Goal: Task Accomplishment & Management: Manage account settings

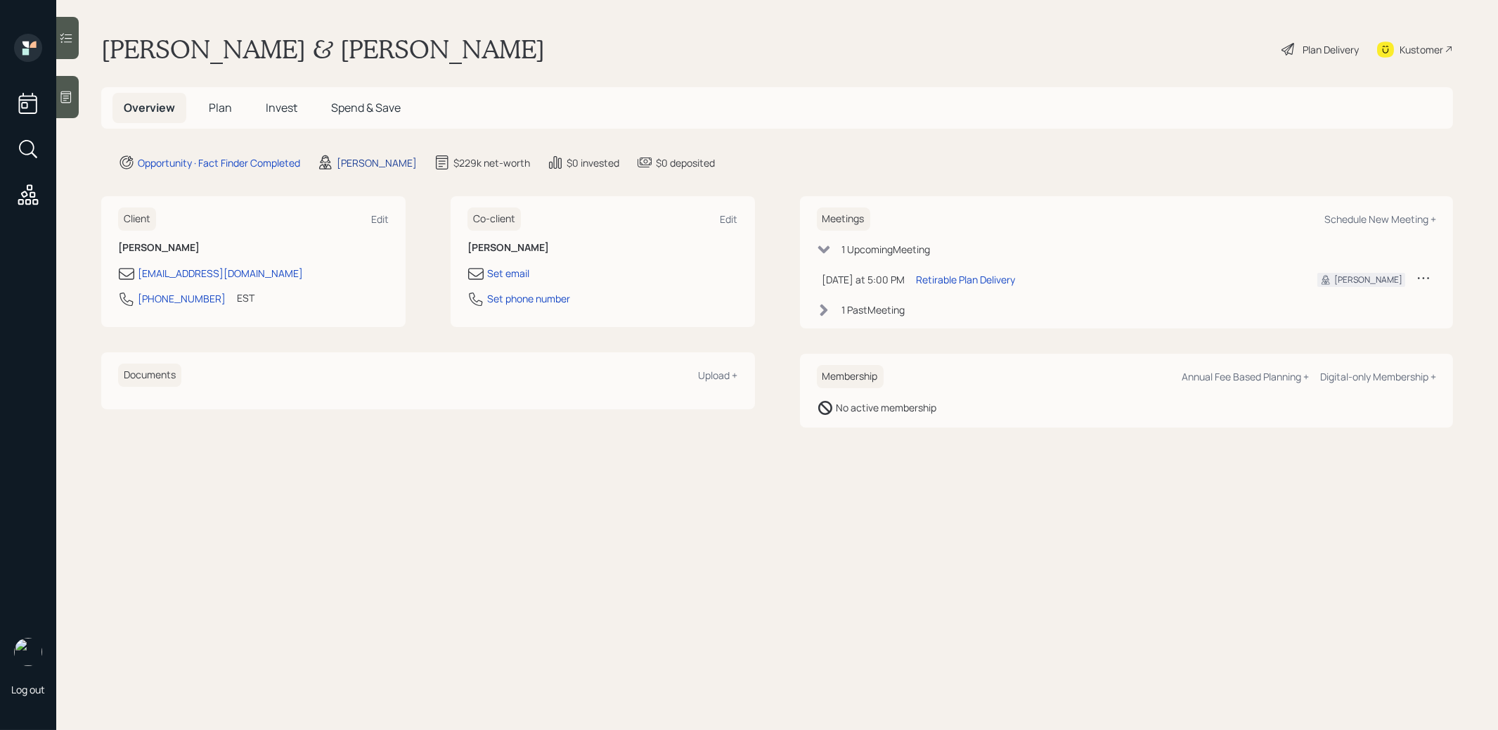
click at [361, 162] on div "[PERSON_NAME]" at bounding box center [377, 162] width 80 height 15
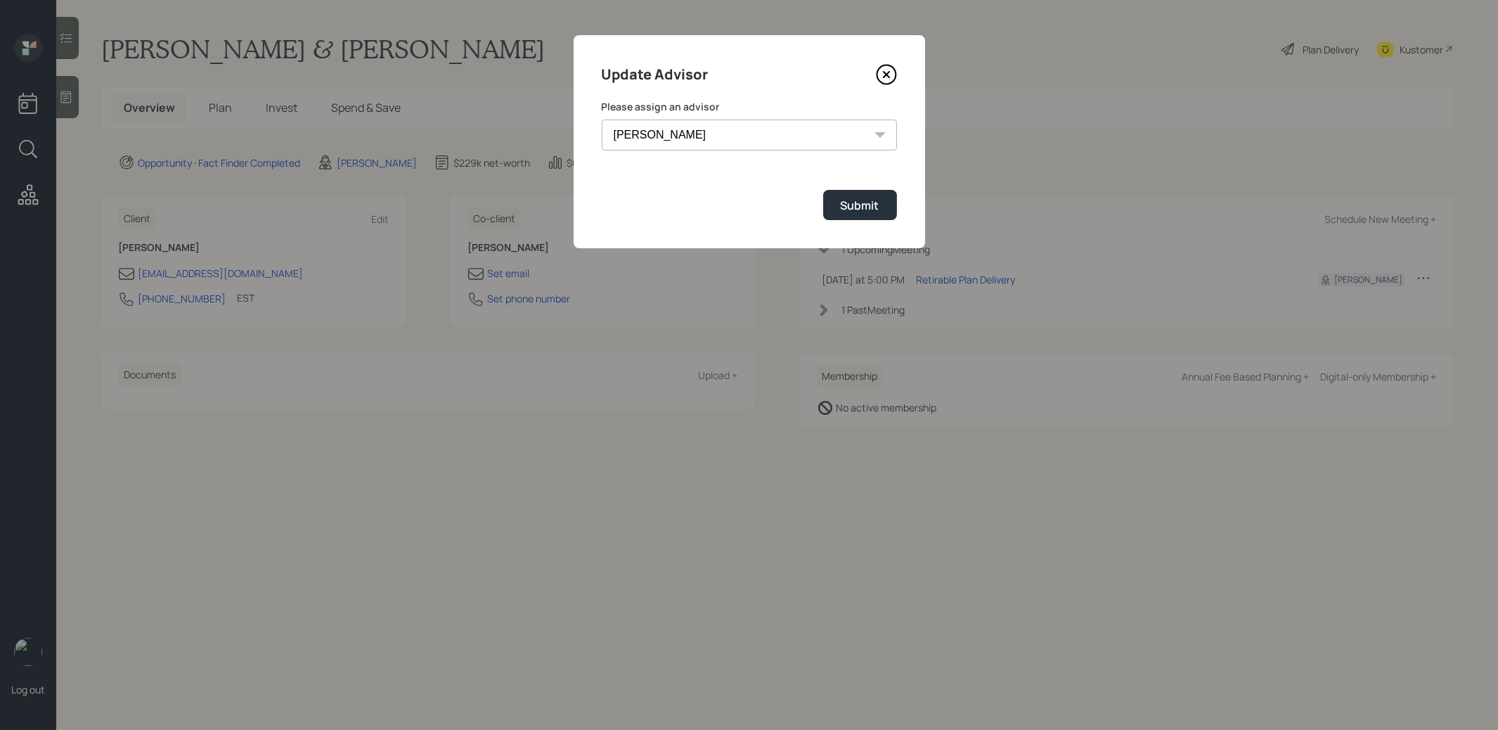
click at [701, 137] on select "[PERSON_NAME] [PERSON_NAME] End [PERSON_NAME] [PERSON_NAME] [PERSON_NAME] [PERS…" at bounding box center [749, 134] width 295 height 31
select select "b1d8ea90-abcc-42aa-86cc-4f33a132aacc"
click at [602, 119] on select "[PERSON_NAME] [PERSON_NAME] End [PERSON_NAME] [PERSON_NAME] [PERSON_NAME] [PERS…" at bounding box center [749, 134] width 295 height 31
click at [843, 203] on div "Submit" at bounding box center [860, 205] width 39 height 15
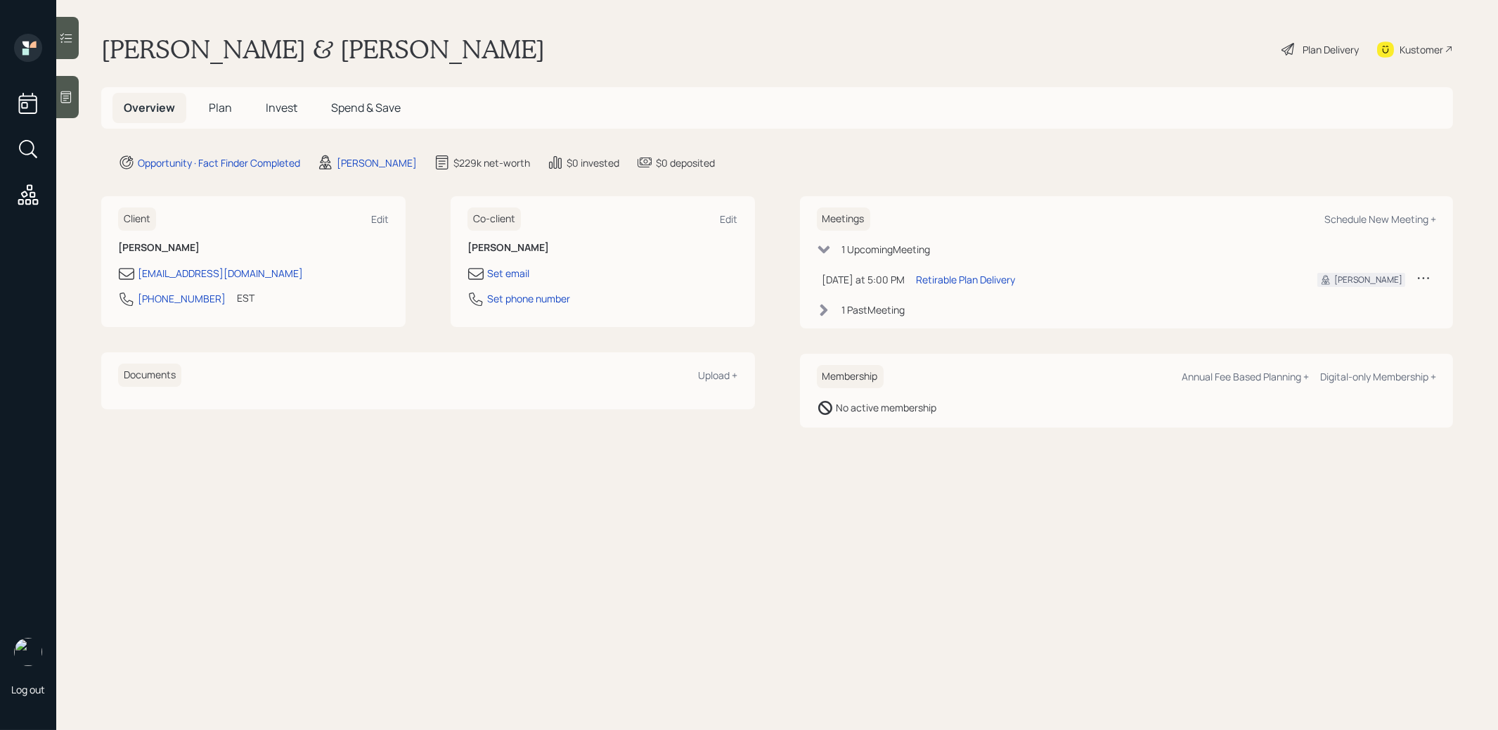
click at [57, 91] on div at bounding box center [67, 97] width 22 height 42
